Goal: Task Accomplishment & Management: Use online tool/utility

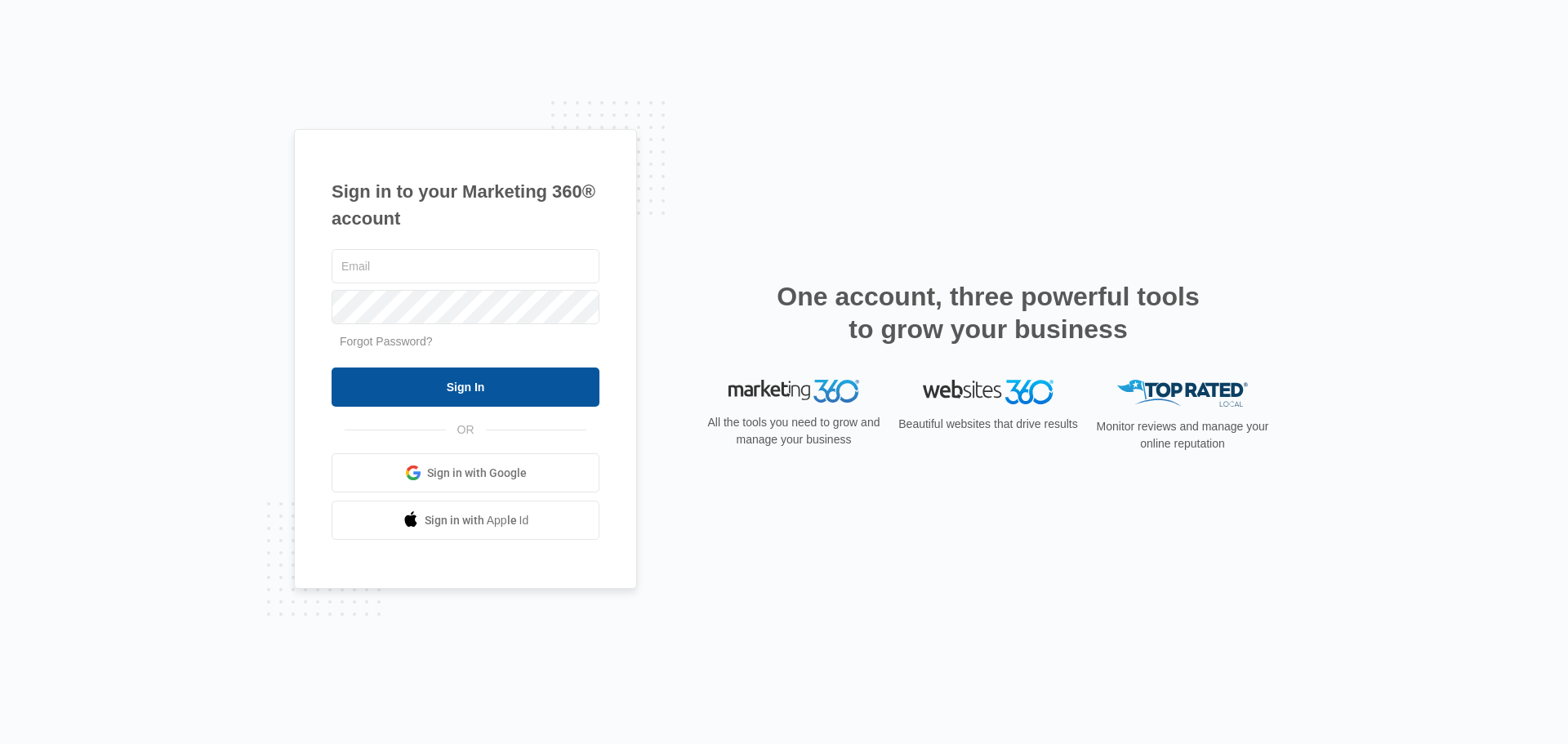
type input "[EMAIL_ADDRESS][DOMAIN_NAME]"
drag, startPoint x: 457, startPoint y: 384, endPoint x: 470, endPoint y: 388, distance: 13.6
click at [469, 387] on input "Sign In" at bounding box center [465, 386] width 268 height 39
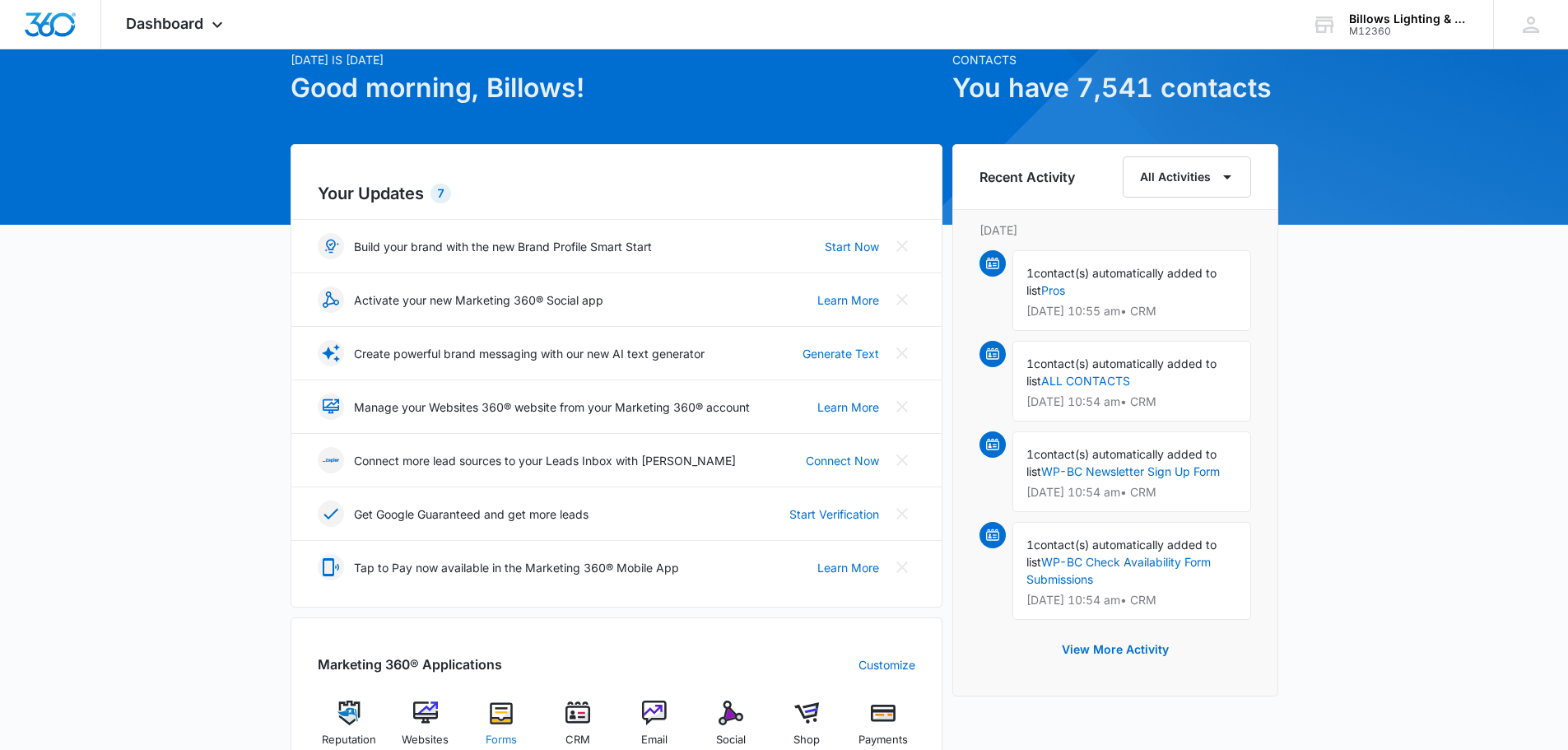
scroll to position [411, 0]
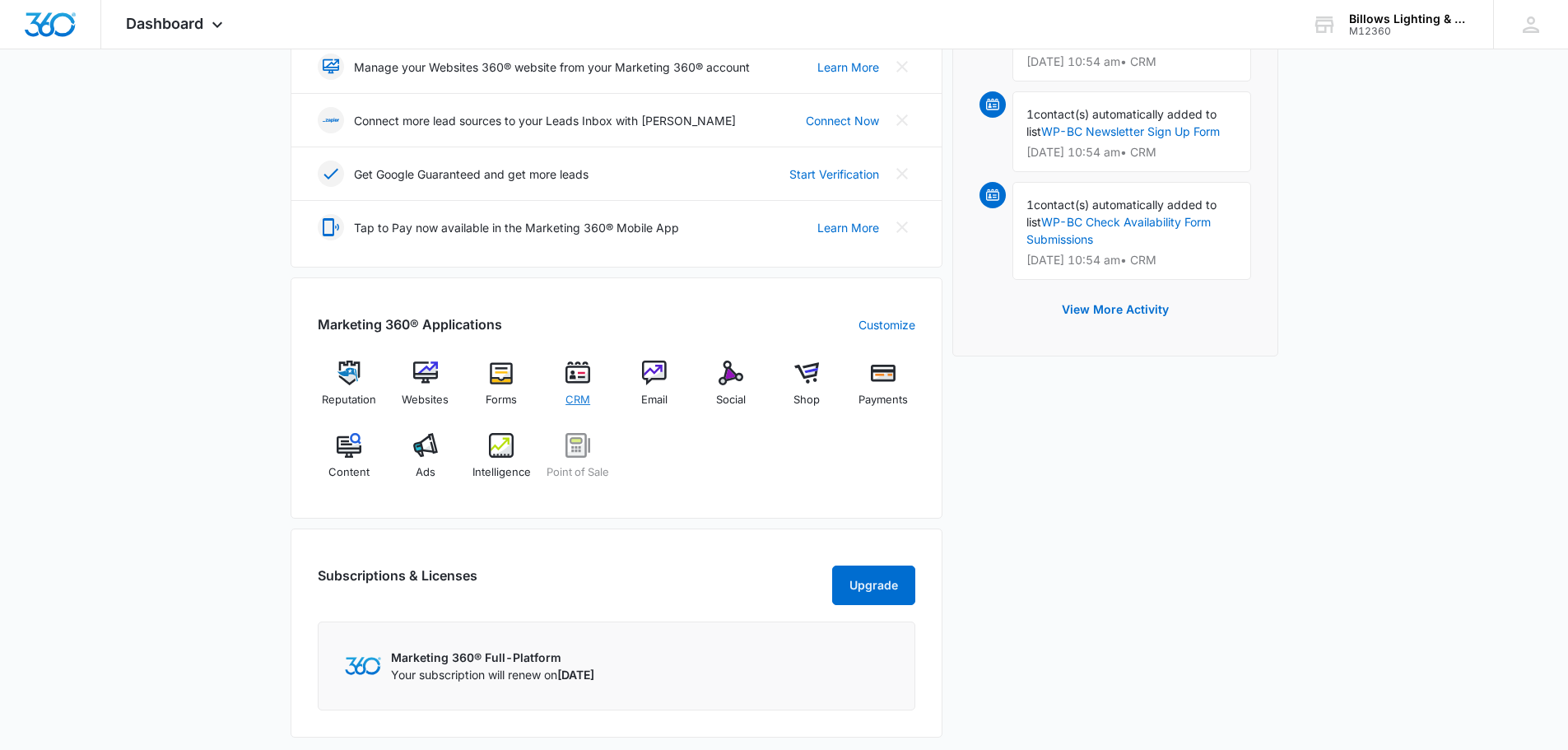
click at [578, 379] on img at bounding box center [577, 373] width 25 height 25
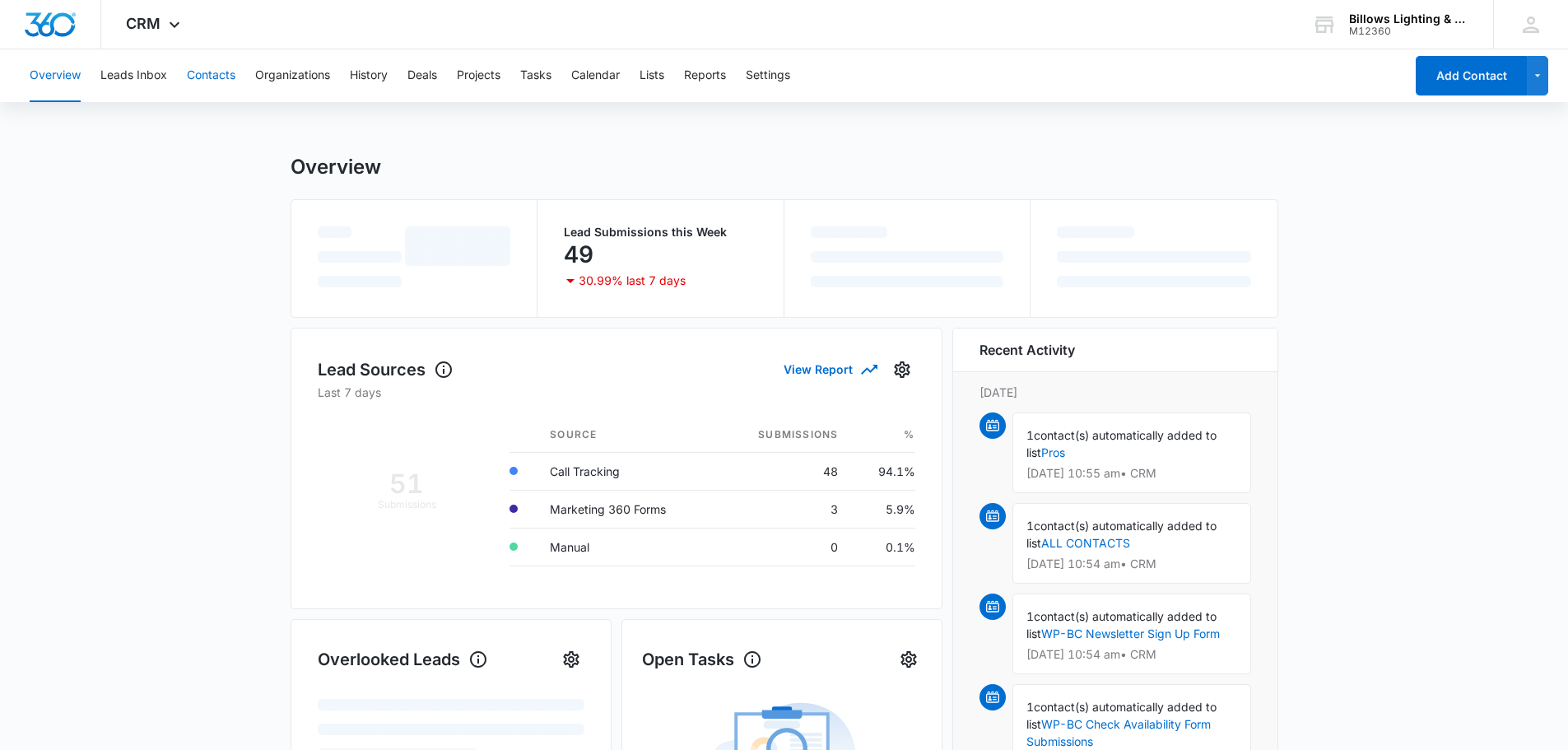
click at [201, 69] on button "Contacts" at bounding box center [211, 76] width 49 height 53
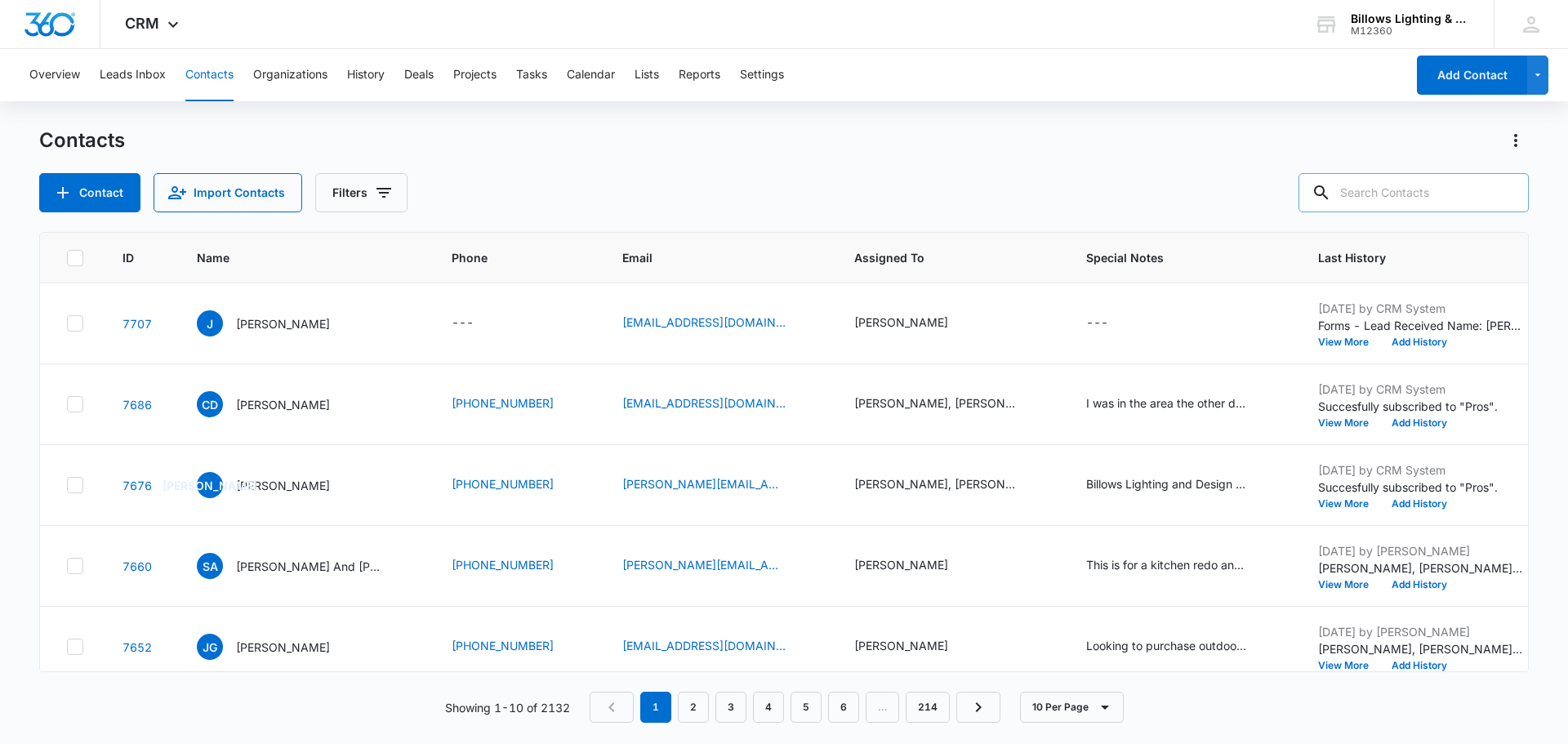
click at [1405, 191] on input "text" at bounding box center [1413, 193] width 230 height 39
type input "pearl"
